Goal: Transaction & Acquisition: Purchase product/service

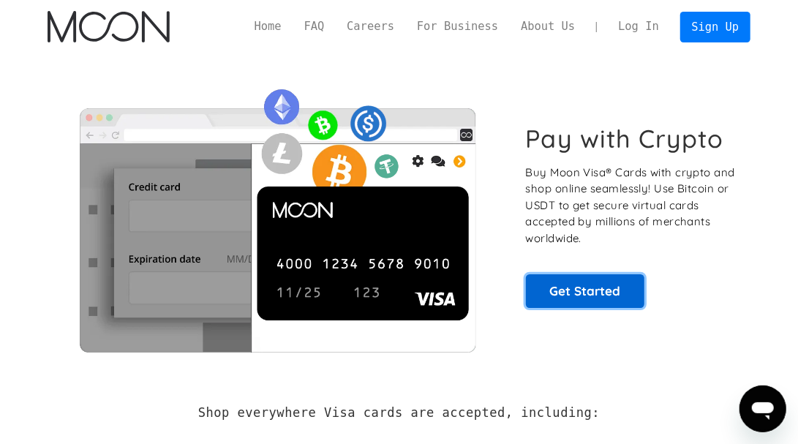
click at [571, 294] on link "Get Started" at bounding box center [585, 291] width 119 height 34
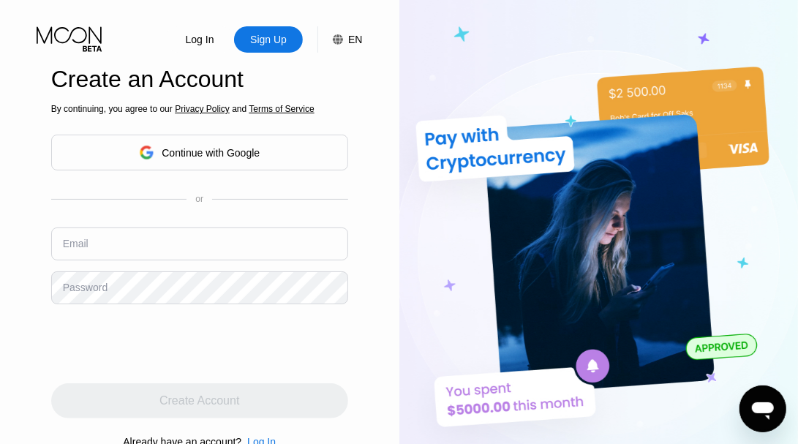
click at [129, 247] on input "text" at bounding box center [199, 243] width 297 height 33
click at [135, 254] on input "a" at bounding box center [199, 243] width 297 height 33
type input "a"
paste input "armandaaronn@gmail.com"
type input "armandaaronn@gmail.com"
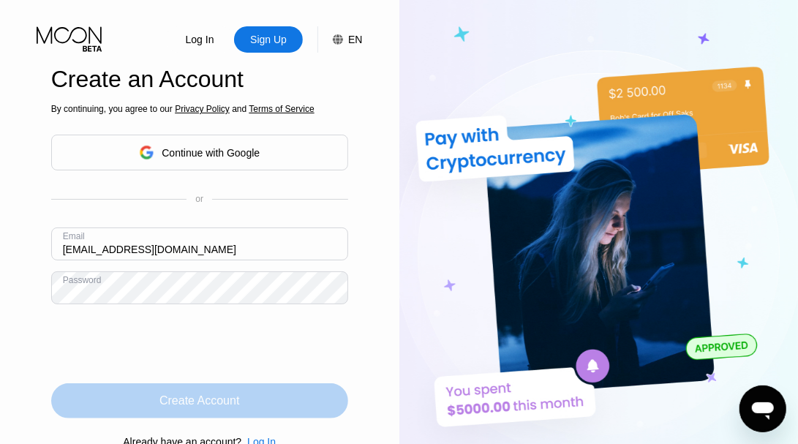
click at [197, 399] on div "Create Account" at bounding box center [199, 401] width 80 height 15
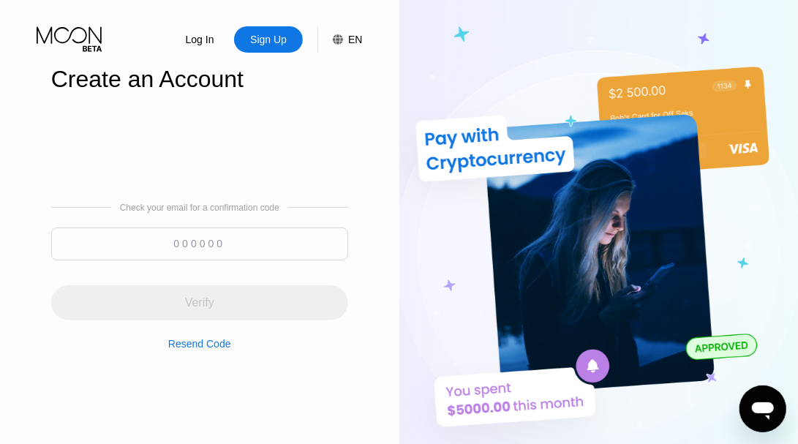
click at [232, 240] on input at bounding box center [199, 243] width 297 height 33
paste input "945319"
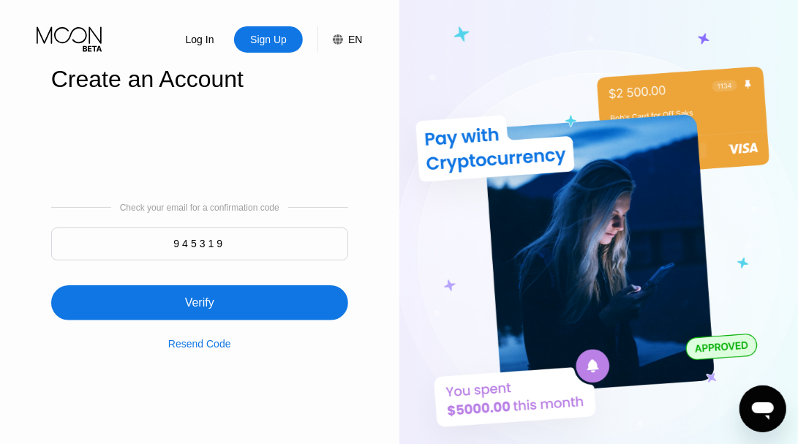
type input "945319"
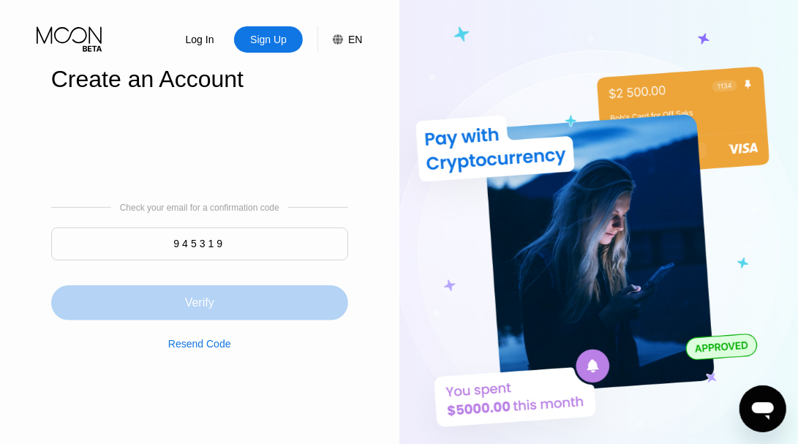
click at [257, 306] on div "Verify" at bounding box center [199, 302] width 297 height 35
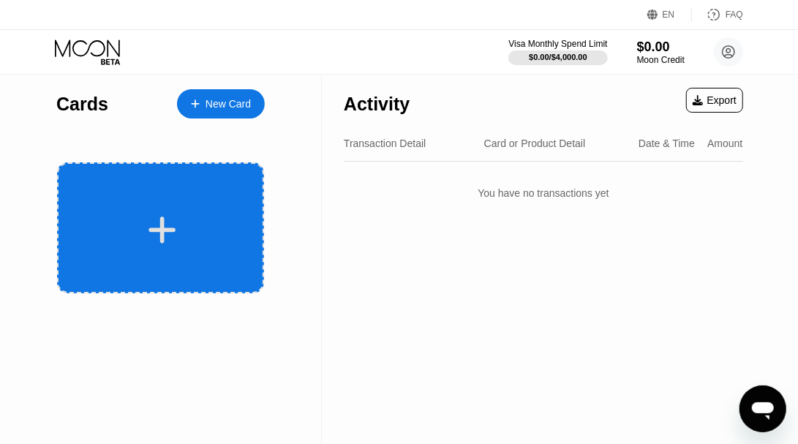
click at [202, 225] on div at bounding box center [162, 230] width 181 height 33
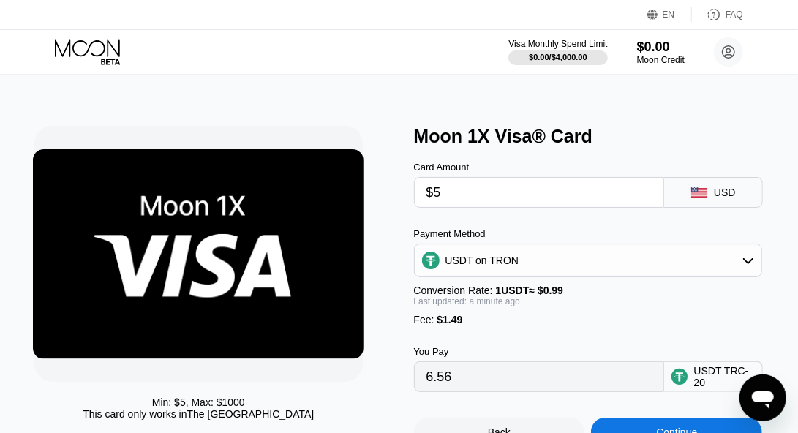
click at [588, 268] on div "USDT on TRON" at bounding box center [588, 260] width 347 height 29
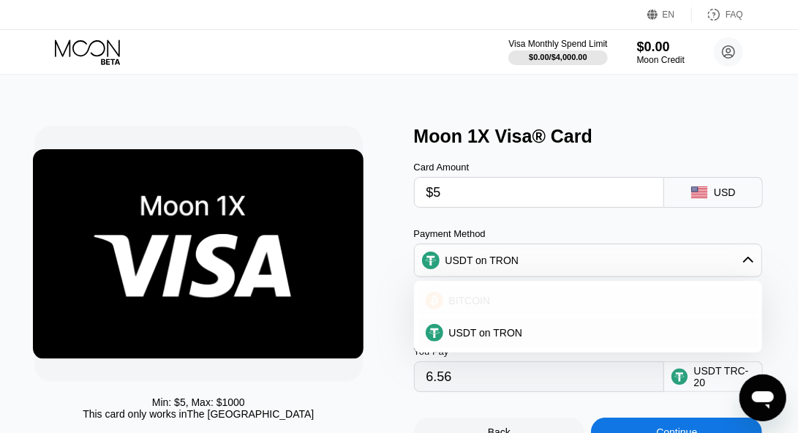
click at [565, 307] on div "BITCOIN" at bounding box center [597, 301] width 308 height 12
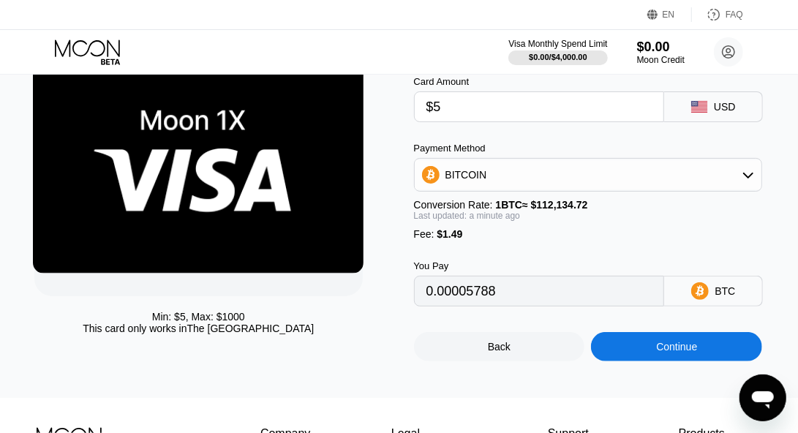
scroll to position [73, 0]
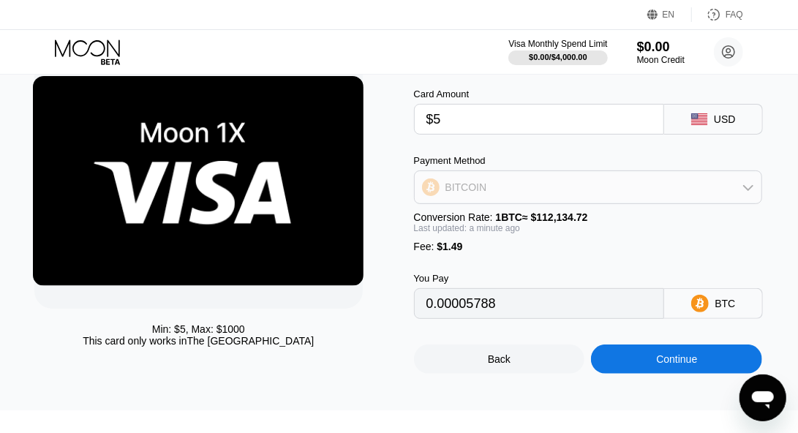
click at [498, 181] on div "BITCOIN" at bounding box center [588, 187] width 347 height 29
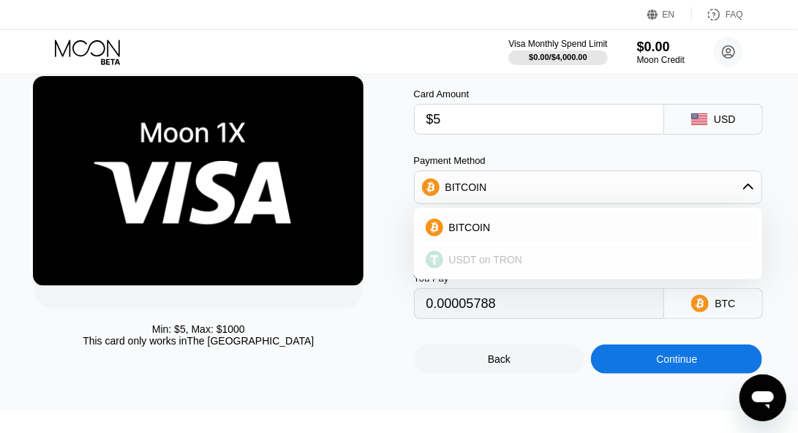
click at [478, 263] on span "USDT on TRON" at bounding box center [486, 260] width 74 height 12
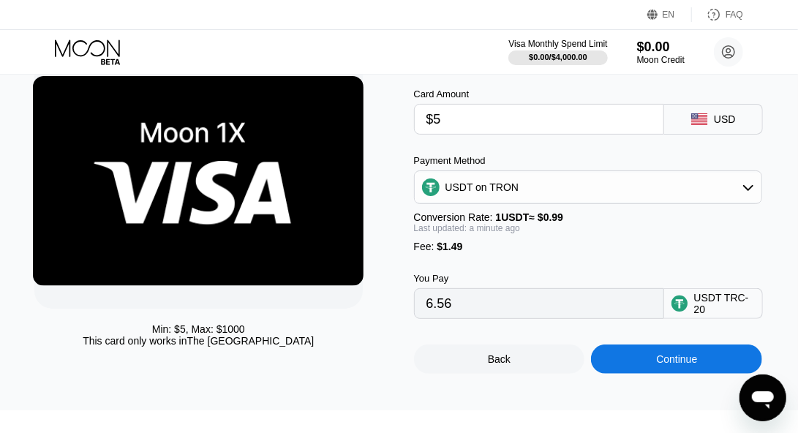
click at [601, 199] on div "USDT on TRON" at bounding box center [588, 187] width 347 height 29
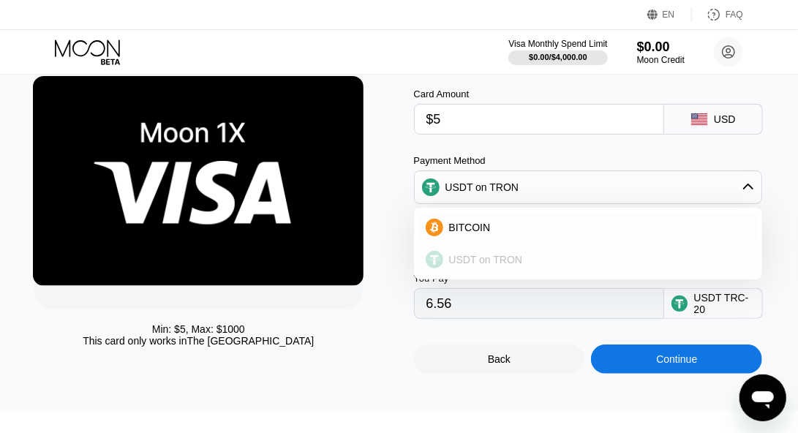
click at [549, 266] on div "USDT on TRON" at bounding box center [597, 260] width 308 height 12
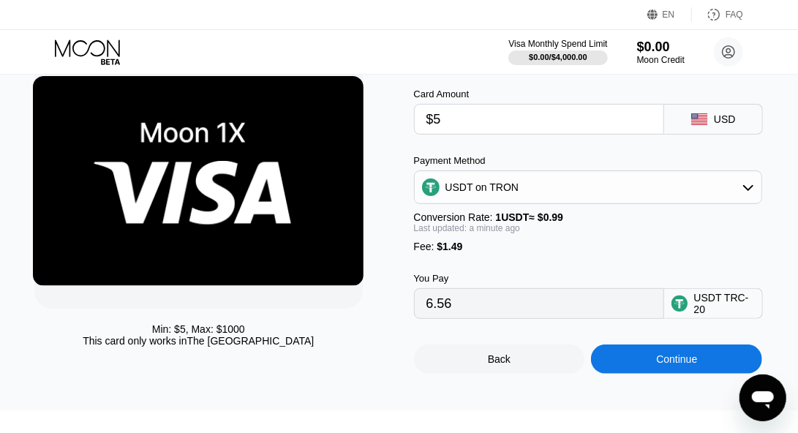
click at [574, 201] on div "USDT on TRON" at bounding box center [588, 187] width 347 height 29
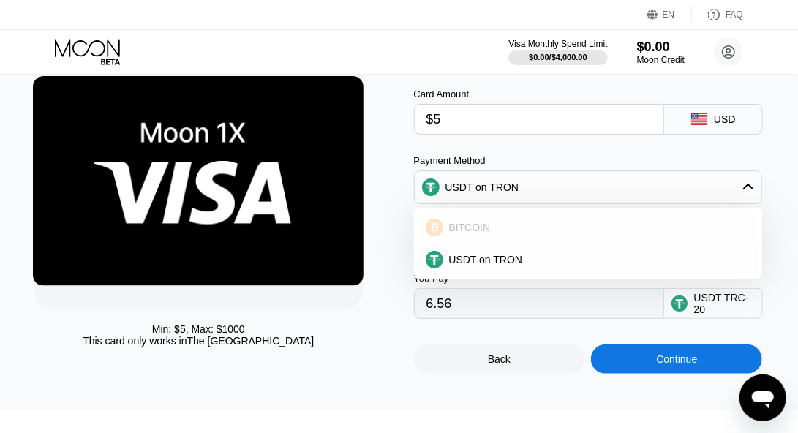
click at [549, 233] on div "BITCOIN" at bounding box center [597, 228] width 308 height 12
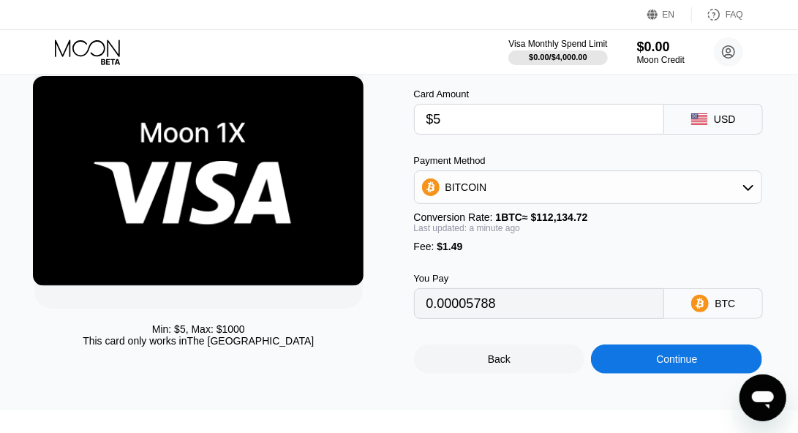
click at [561, 192] on div "BITCOIN" at bounding box center [588, 187] width 347 height 29
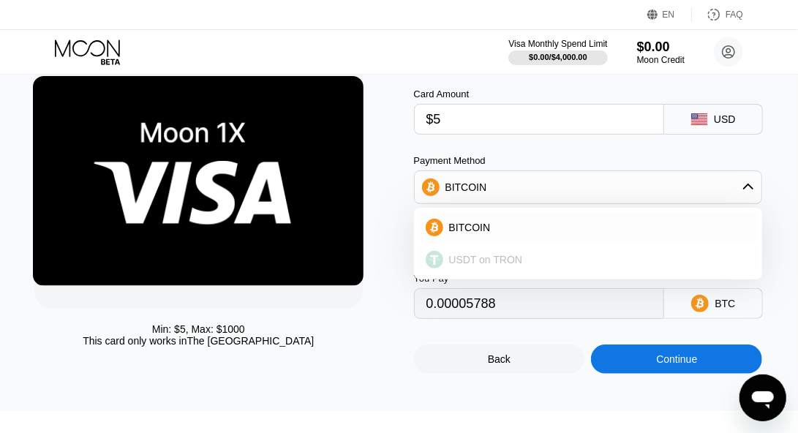
click at [522, 266] on div "USDT on TRON" at bounding box center [597, 260] width 308 height 12
type input "6.56"
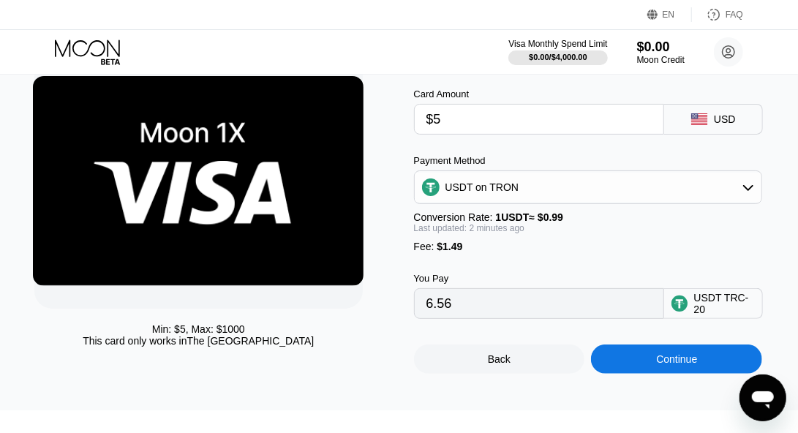
click at [661, 365] on div "Continue" at bounding box center [676, 359] width 41 height 12
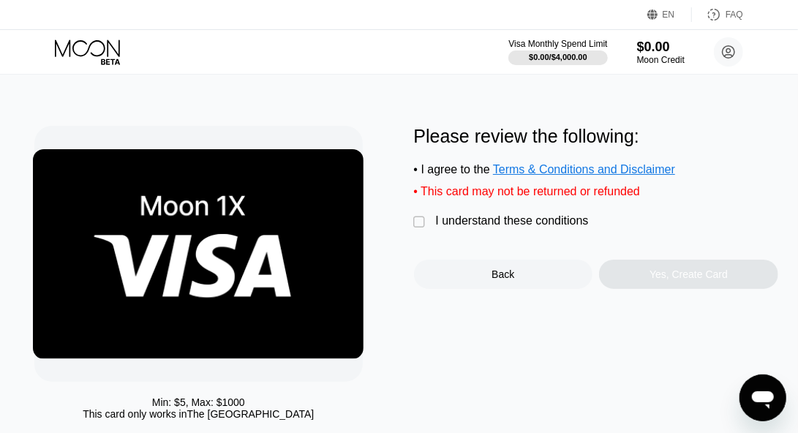
click at [415, 230] on div "" at bounding box center [421, 222] width 15 height 15
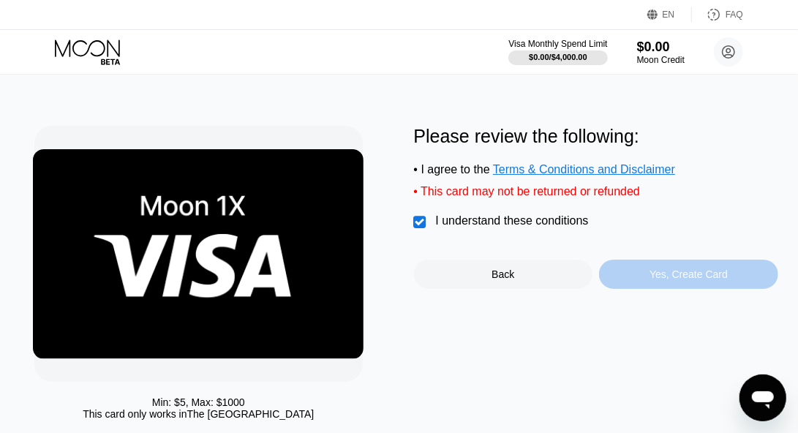
click at [643, 278] on div "Yes, Create Card" at bounding box center [688, 274] width 179 height 29
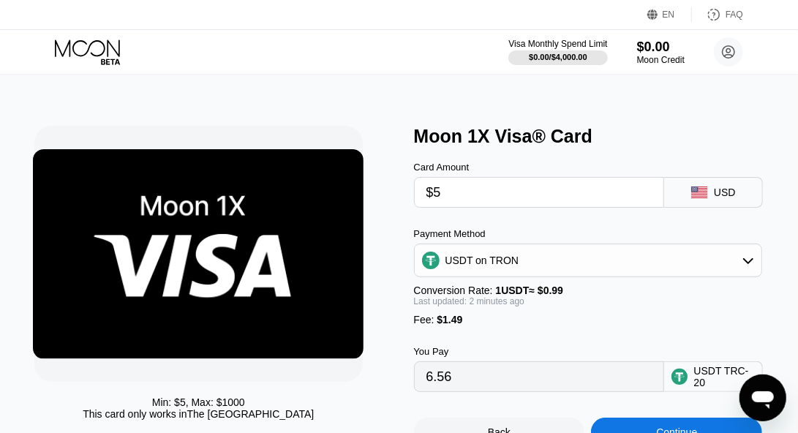
click at [105, 47] on icon at bounding box center [87, 48] width 65 height 17
